Goal: Task Accomplishment & Management: Manage account settings

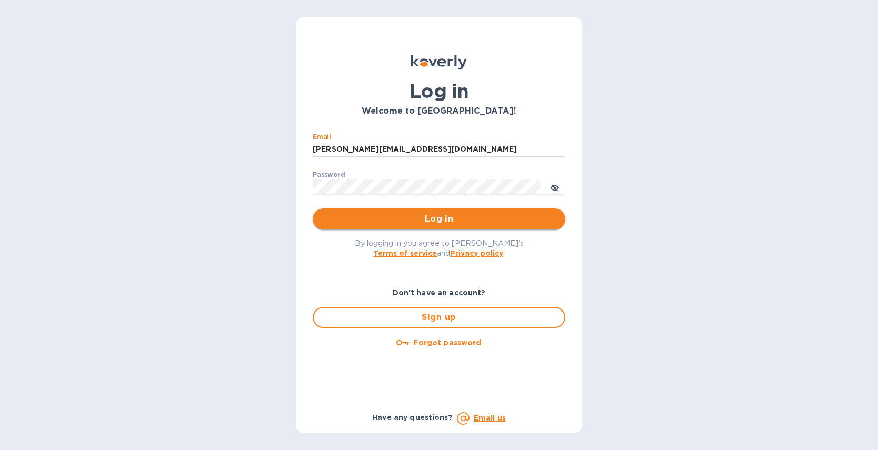
click at [449, 219] on span "Log in" at bounding box center [439, 219] width 236 height 13
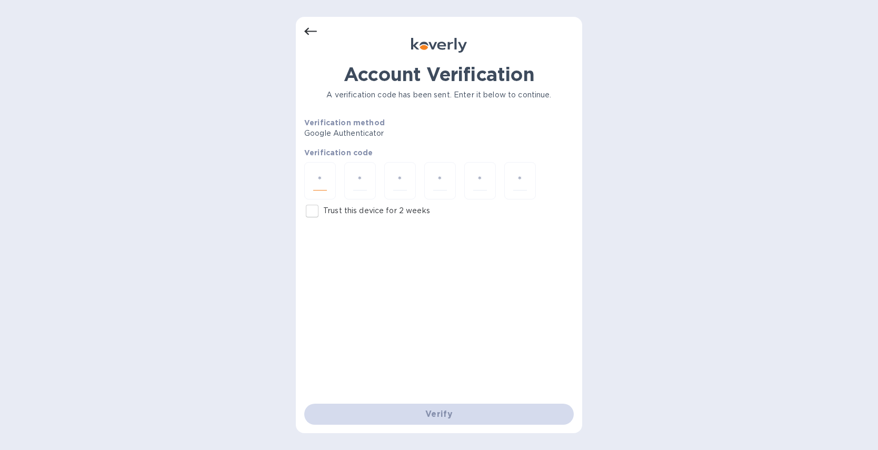
click at [326, 178] on input "number" at bounding box center [320, 180] width 14 height 19
type input "6"
type input "9"
type input "3"
type input "1"
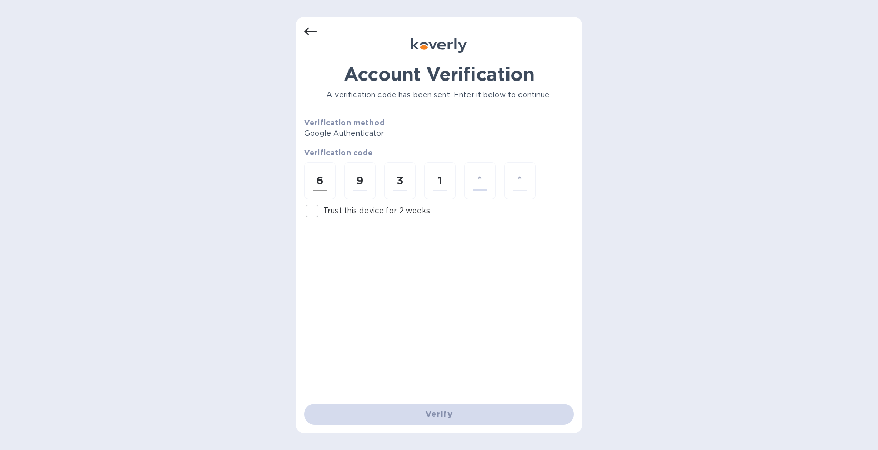
type input "9"
type input "3"
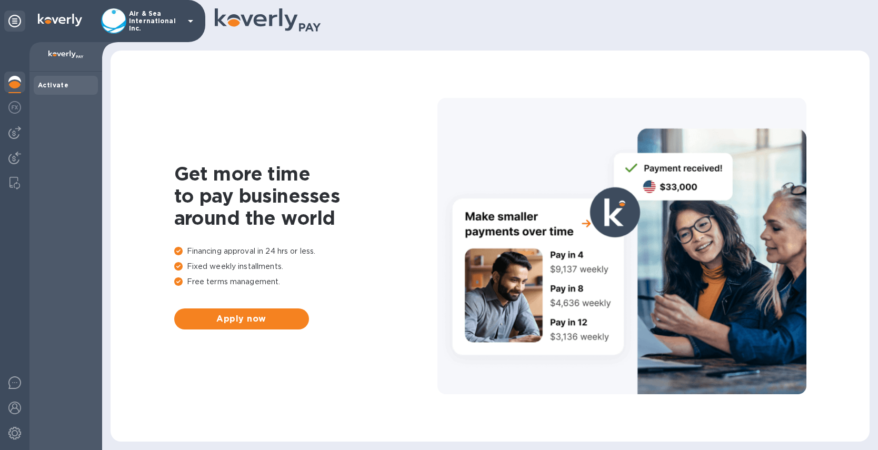
click at [188, 19] on icon at bounding box center [190, 21] width 13 height 13
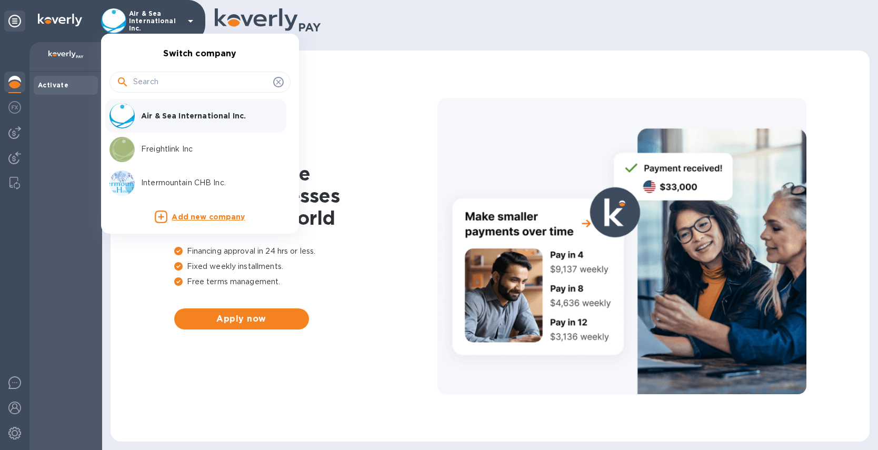
click at [190, 22] on div at bounding box center [439, 225] width 878 height 450
